Goal: Browse casually

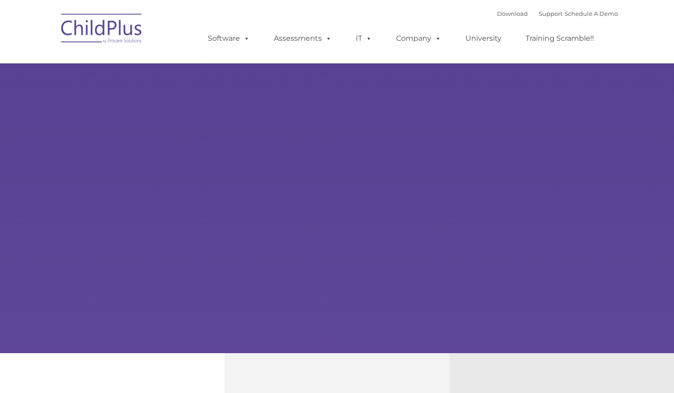
type input ""
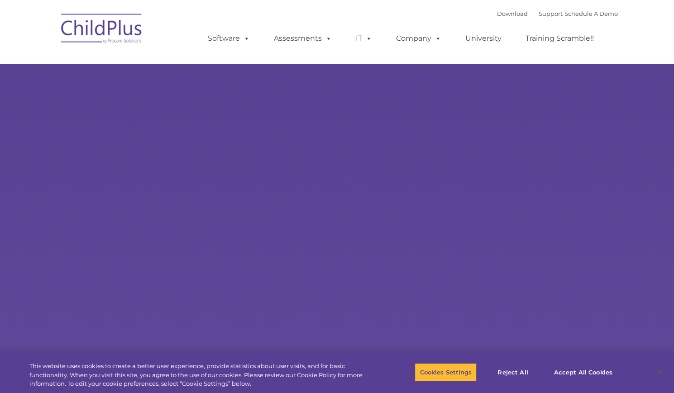
select select "MEDIUM"
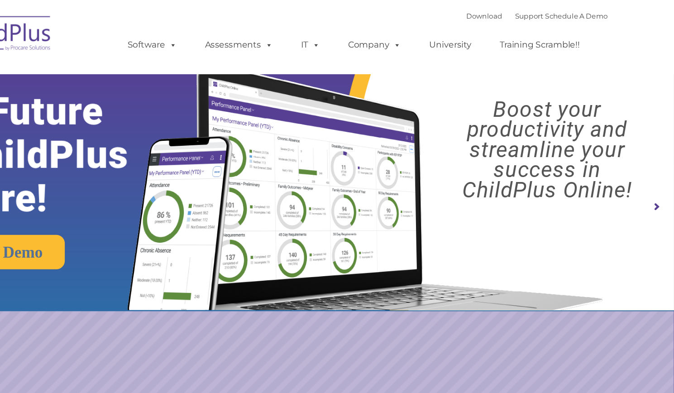
click at [656, 172] on rs-arrow at bounding box center [659, 176] width 18 height 18
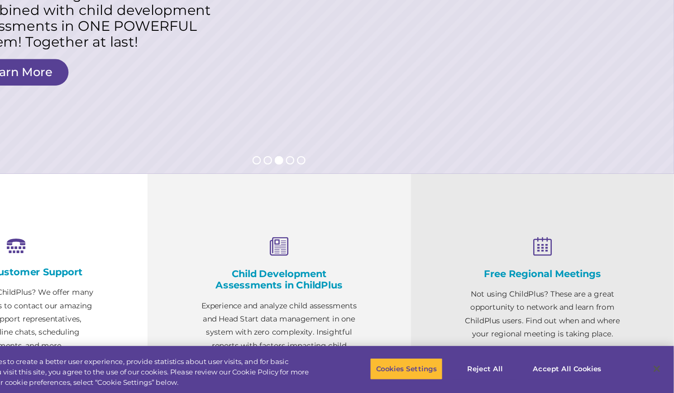
scroll to position [150, 0]
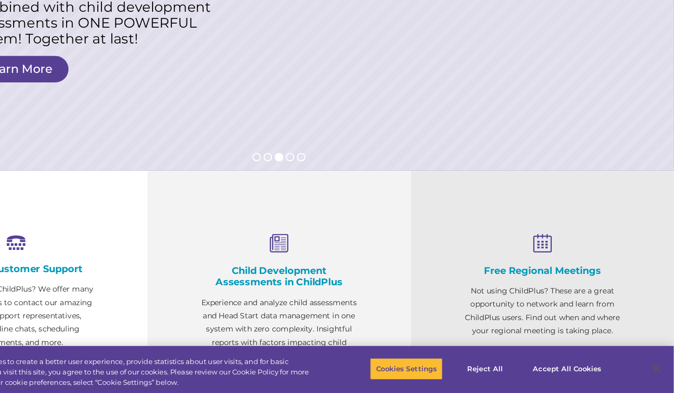
click at [477, 200] on rs-layer at bounding box center [337, 26] width 674 height 353
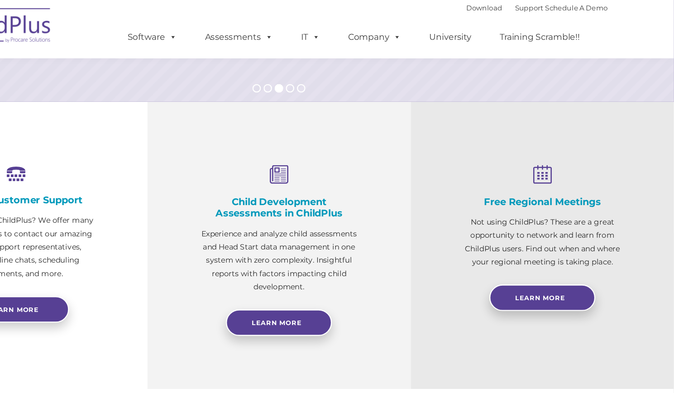
scroll to position [0, 0]
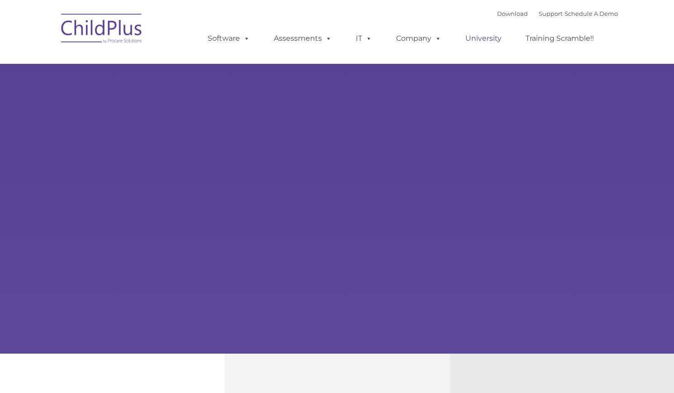
select select "MEDIUM"
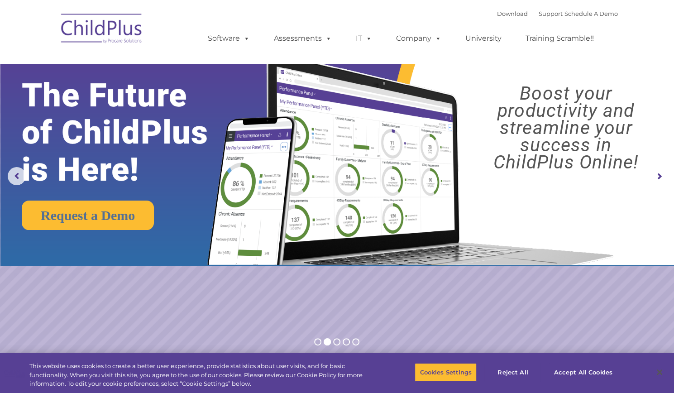
click at [130, 28] on img at bounding box center [102, 29] width 91 height 45
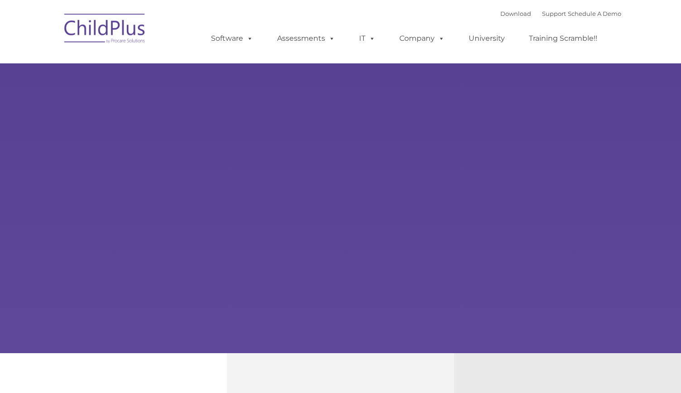
type input ""
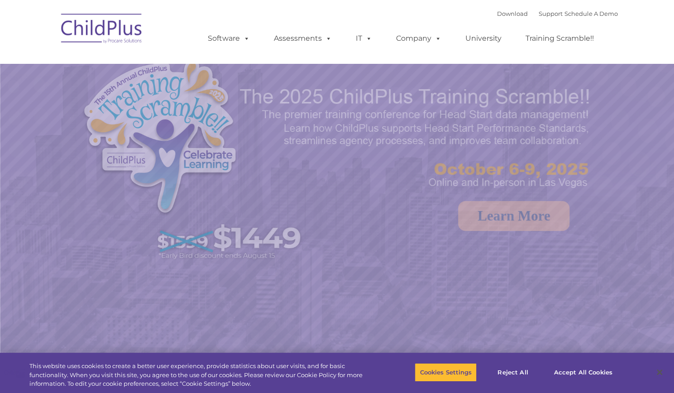
select select "MEDIUM"
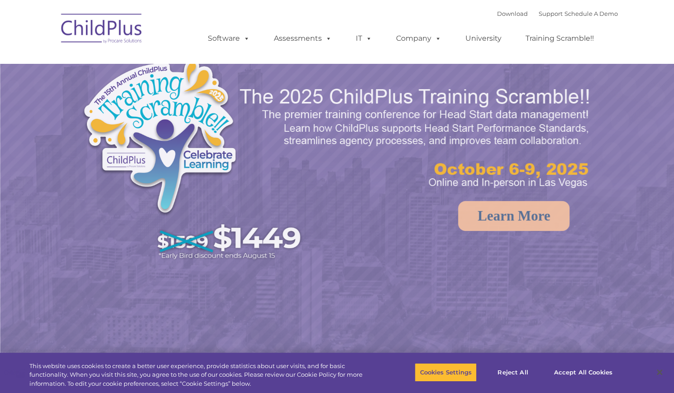
select select "MEDIUM"
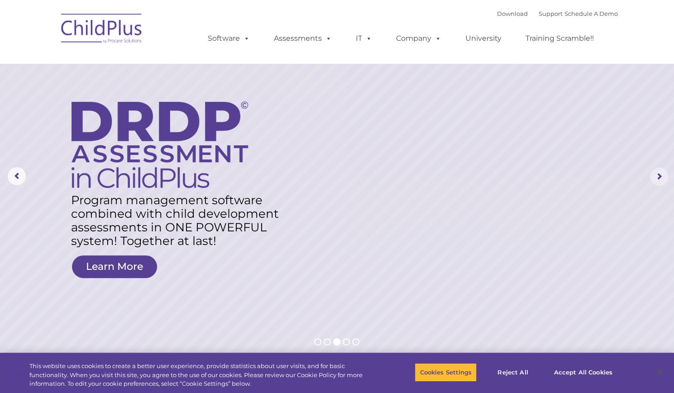
click at [657, 176] on rs-arrow at bounding box center [659, 176] width 18 height 18
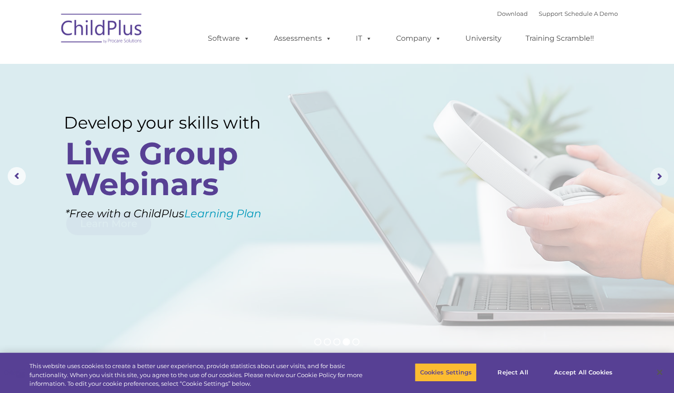
click at [657, 176] on rs-arrow at bounding box center [659, 176] width 18 height 18
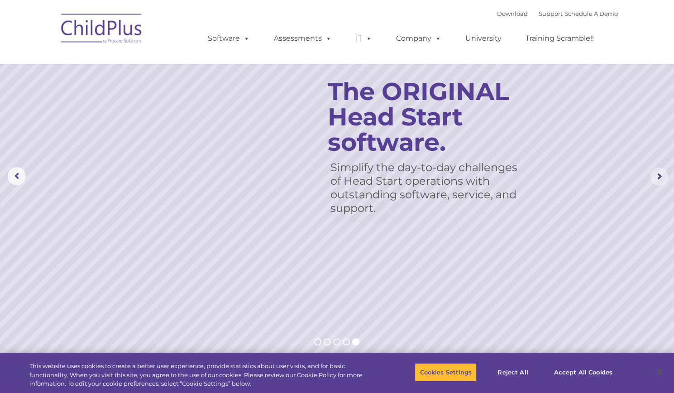
click at [657, 176] on rs-arrow at bounding box center [659, 176] width 18 height 18
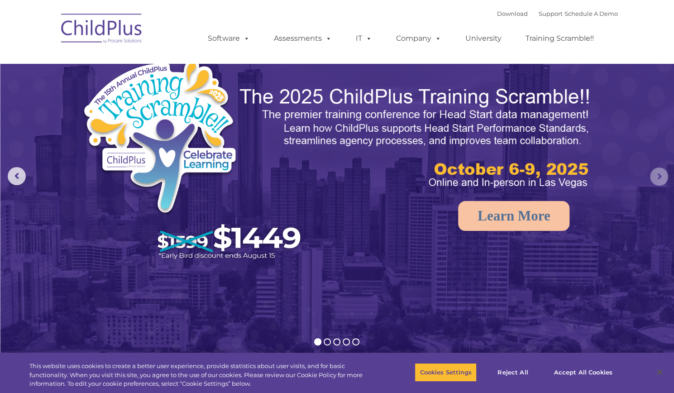
click at [657, 176] on rs-arrow at bounding box center [659, 176] width 18 height 18
